Goal: Task Accomplishment & Management: Complete application form

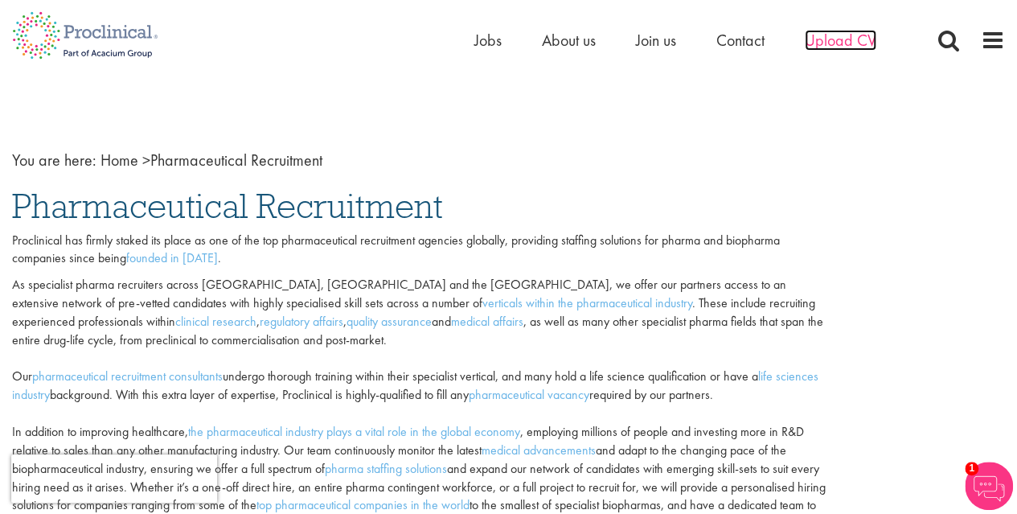
click at [819, 39] on span "Upload CV" at bounding box center [841, 40] width 72 height 21
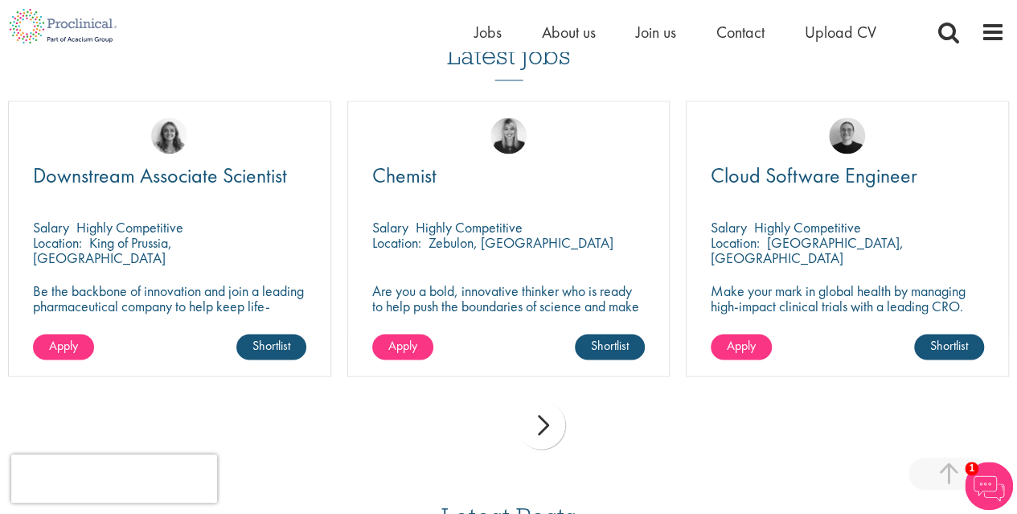
scroll to position [1125, 0]
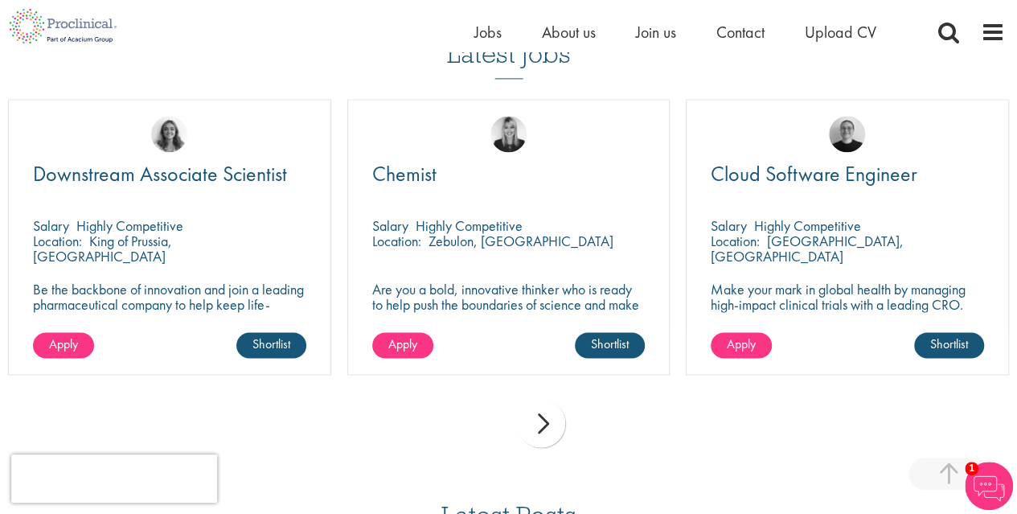
click at [546, 427] on div "next" at bounding box center [541, 423] width 48 height 48
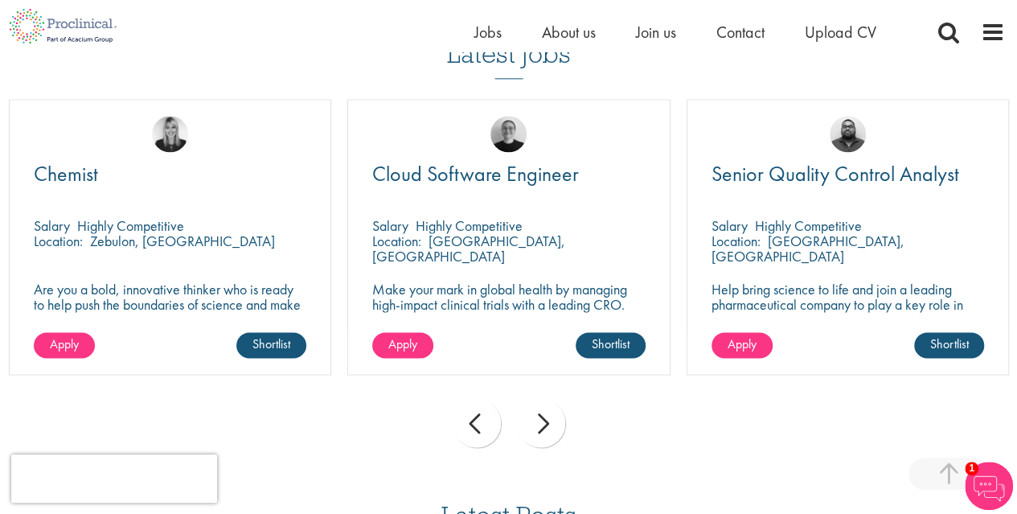
click at [542, 425] on div "next" at bounding box center [541, 423] width 48 height 48
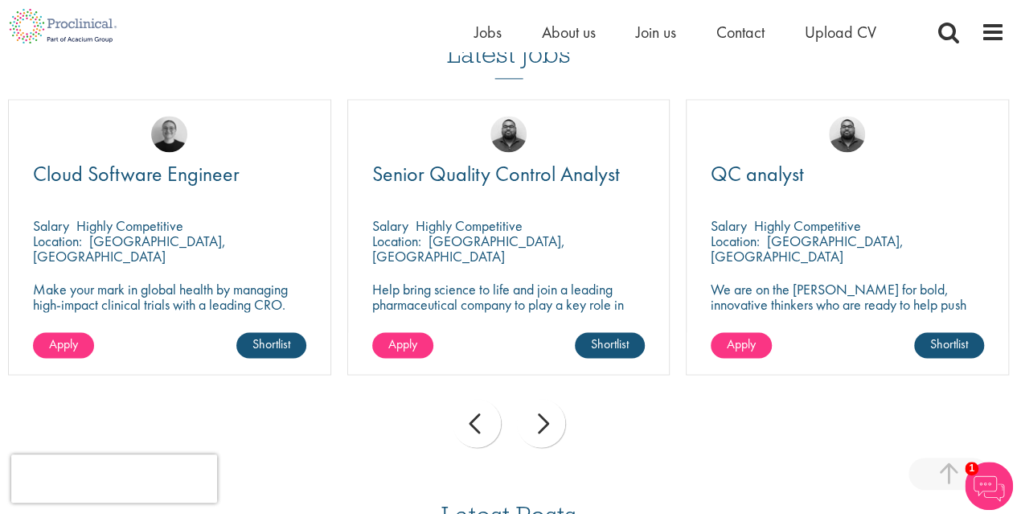
click at [542, 425] on div "next" at bounding box center [541, 423] width 48 height 48
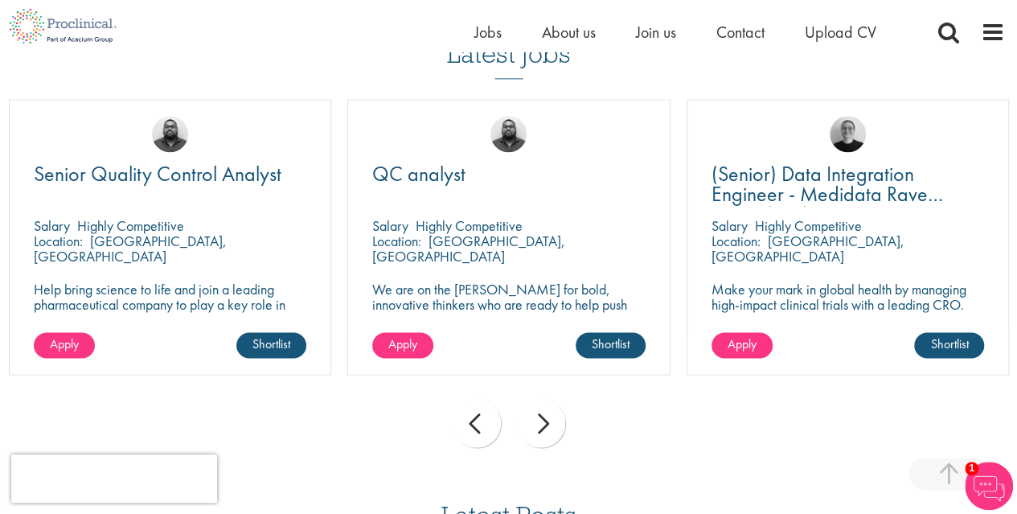
click at [543, 427] on div "next" at bounding box center [541, 423] width 48 height 48
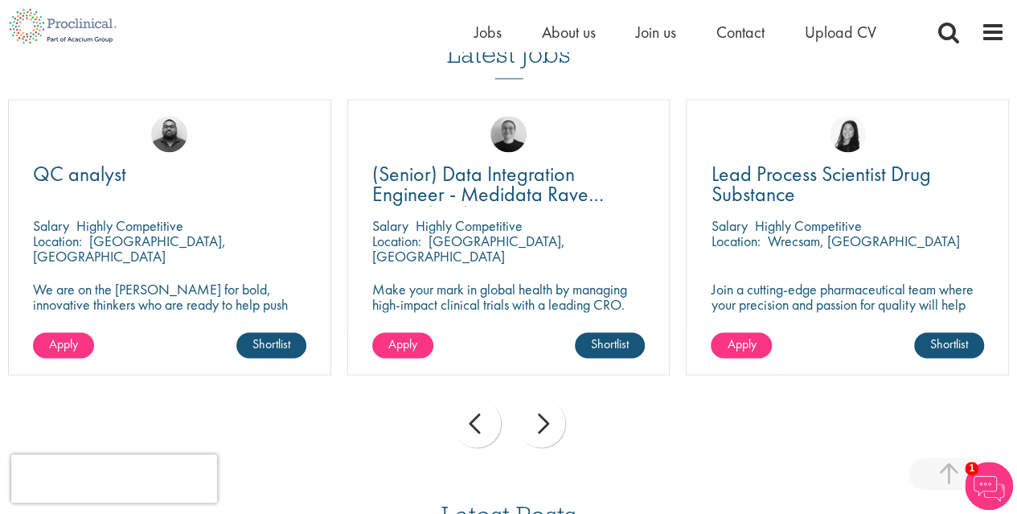
click at [543, 427] on div "next" at bounding box center [541, 423] width 48 height 48
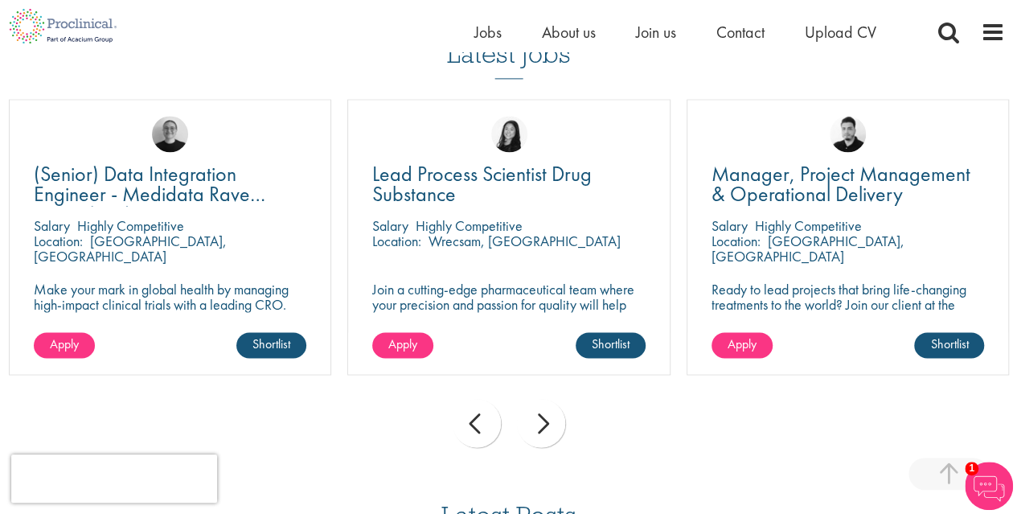
click at [543, 427] on div "next" at bounding box center [541, 423] width 48 height 48
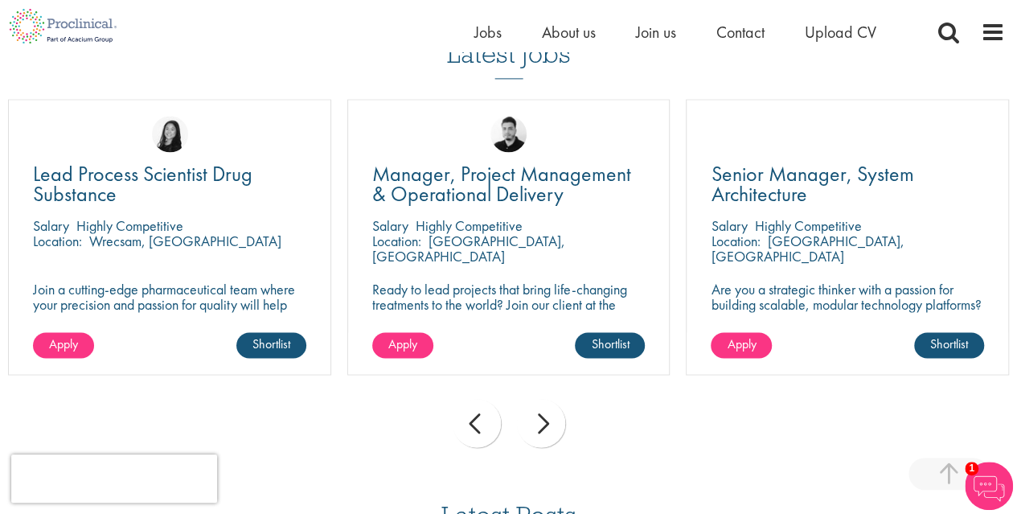
click at [543, 427] on div "next" at bounding box center [541, 423] width 48 height 48
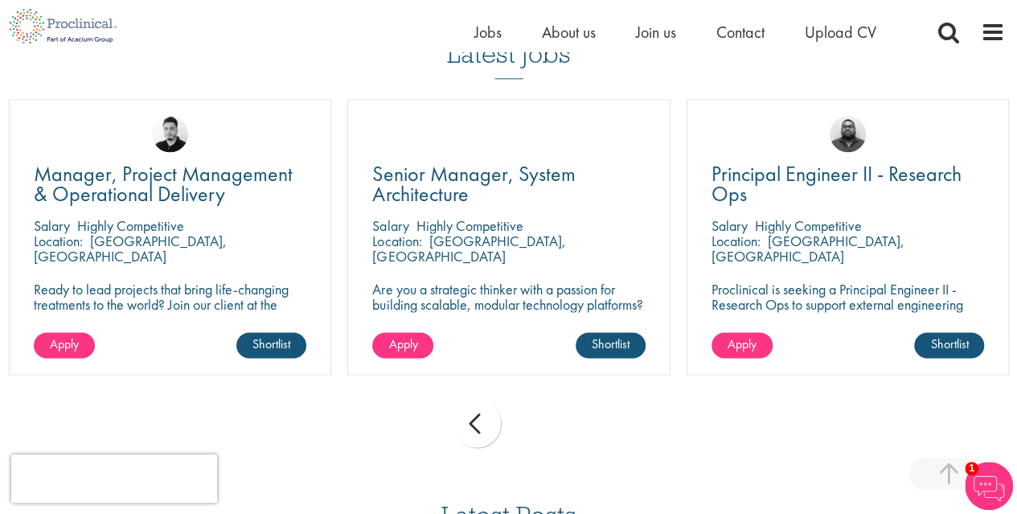
click at [543, 427] on div "prev next" at bounding box center [508, 426] width 1017 height 70
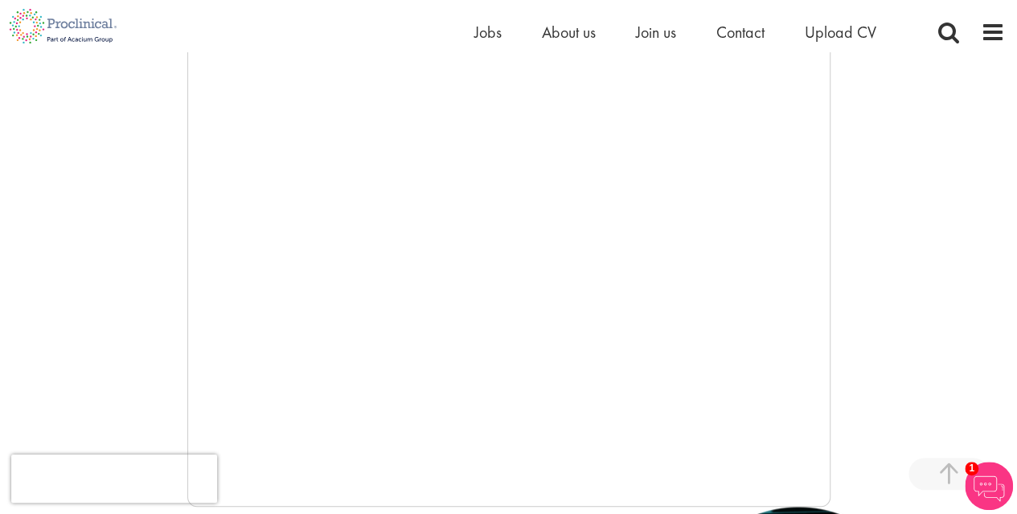
scroll to position [322, 0]
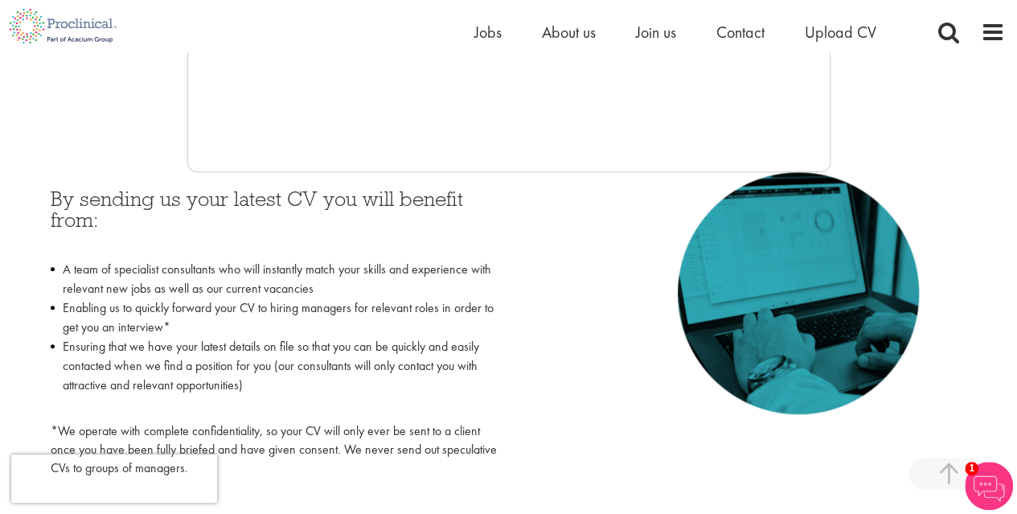
scroll to position [643, 0]
